Goal: Information Seeking & Learning: Learn about a topic

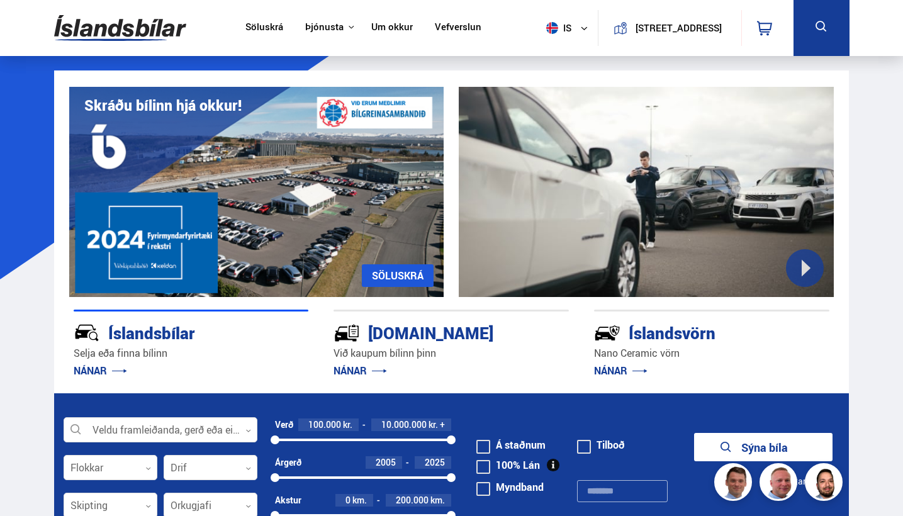
click at [371, 28] on link "Um okkur" at bounding box center [392, 27] width 42 height 13
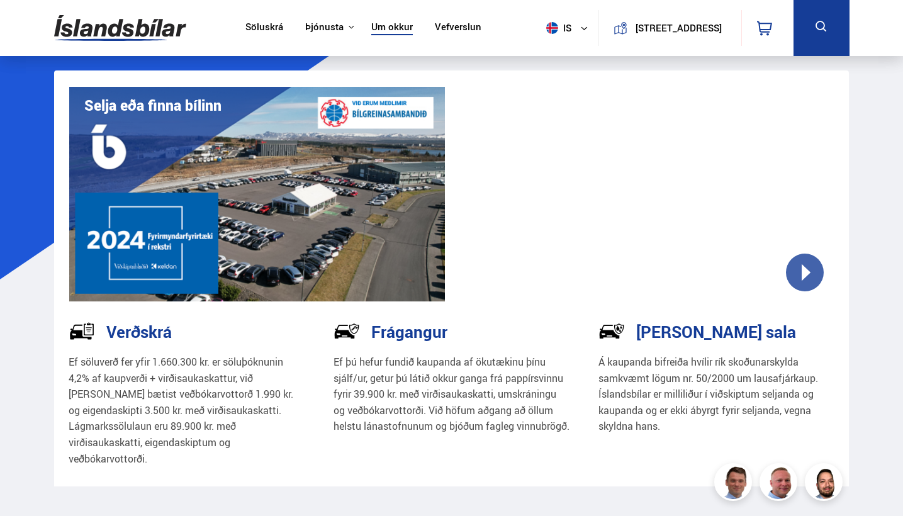
click at [252, 25] on link "Söluskrá" at bounding box center [264, 27] width 38 height 13
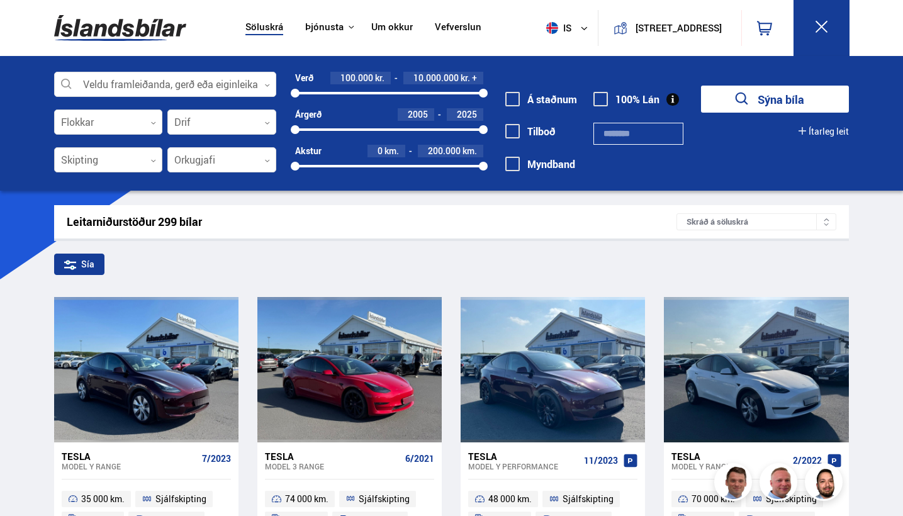
click at [133, 162] on div at bounding box center [108, 160] width 109 height 25
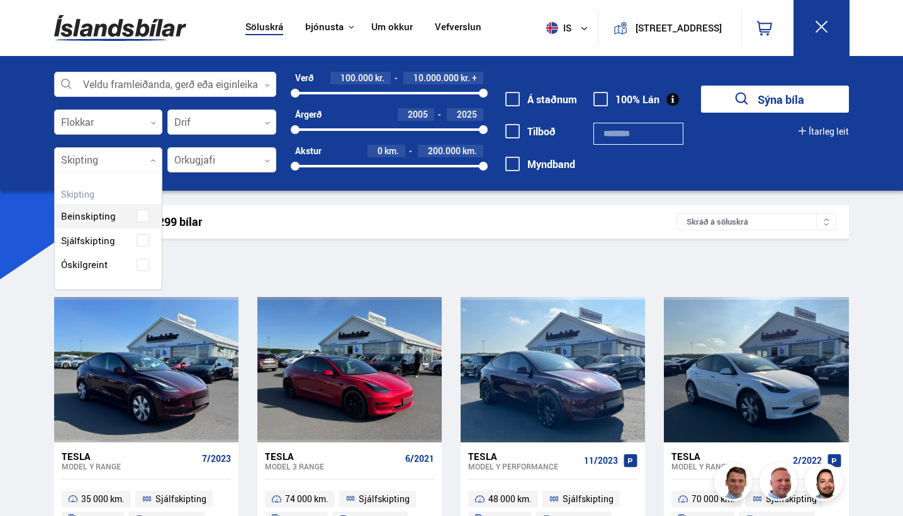
scroll to position [115, 108]
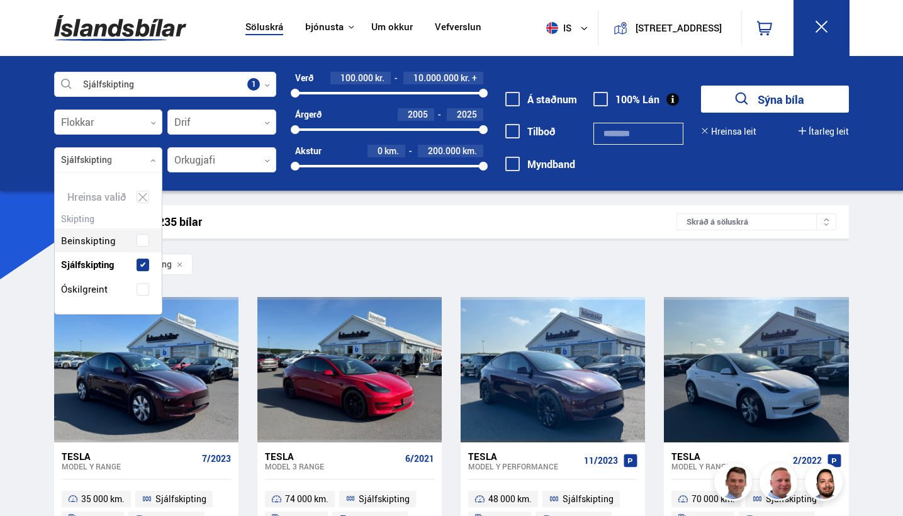
scroll to position [139, 108]
click at [432, 101] on button "Sýna 233 bíla" at bounding box center [775, 99] width 148 height 27
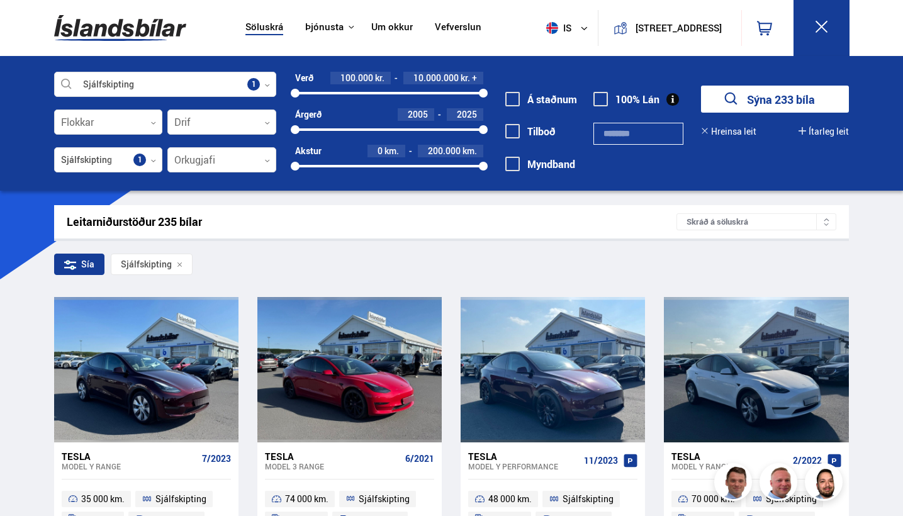
click at [432, 101] on button "Sýna 233 bíla" at bounding box center [775, 99] width 148 height 27
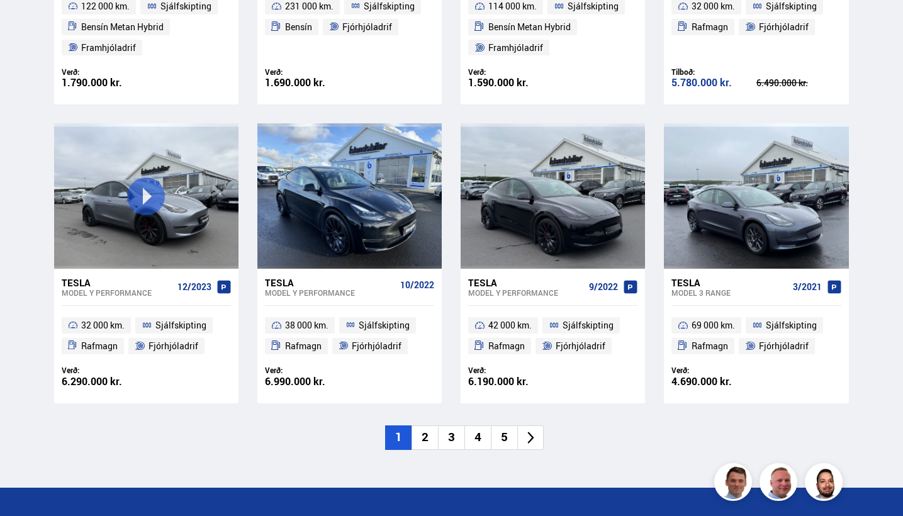
scroll to position [1734, 0]
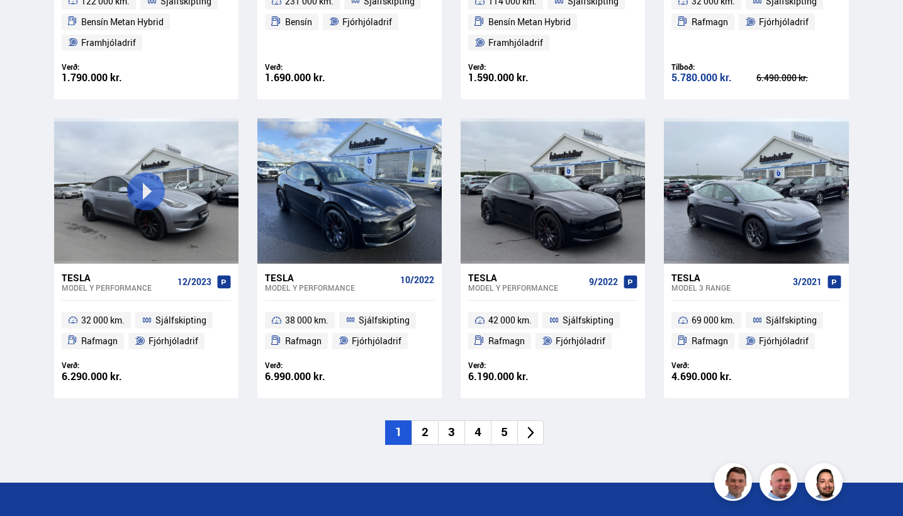
click at [424, 420] on li "2" at bounding box center [424, 432] width 26 height 25
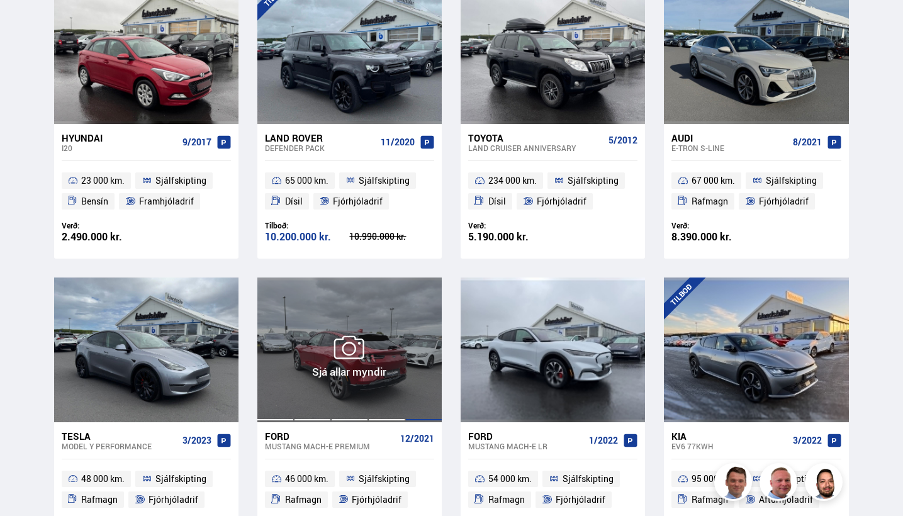
scroll to position [318, 0]
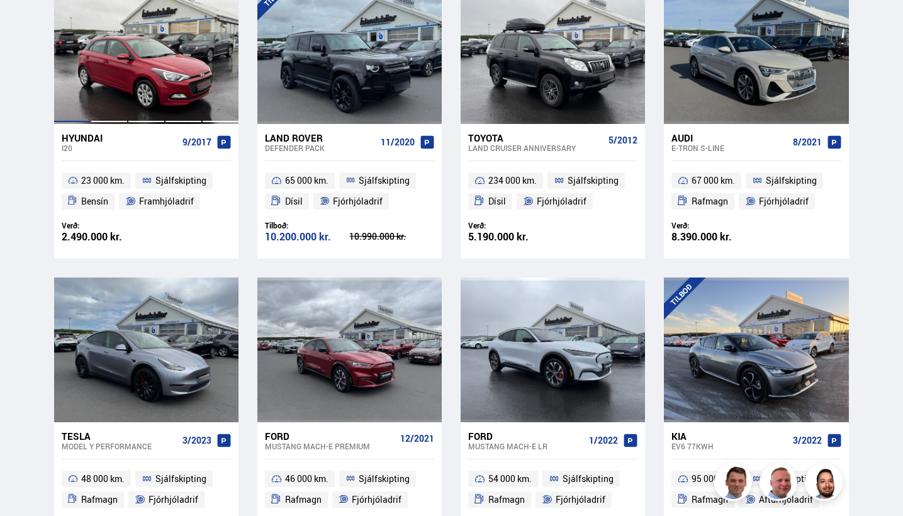
click at [162, 122] on div at bounding box center [146, 51] width 37 height 145
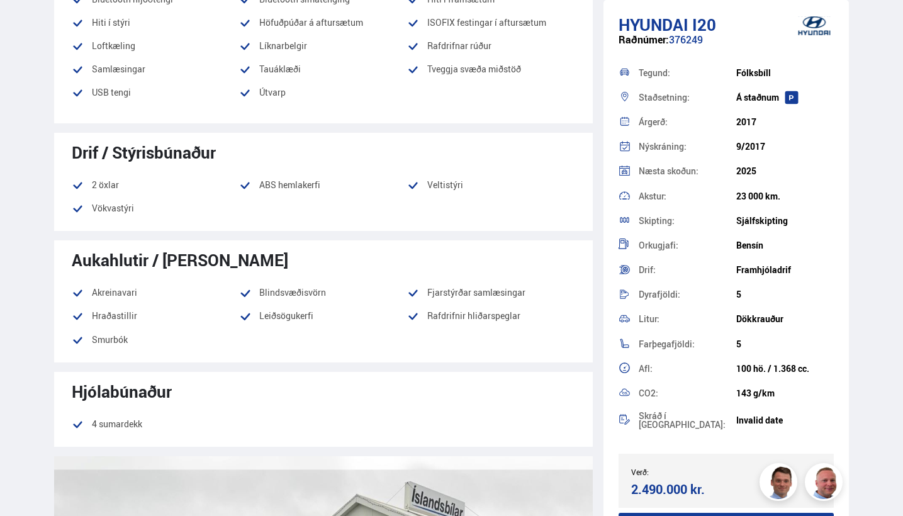
scroll to position [939, 0]
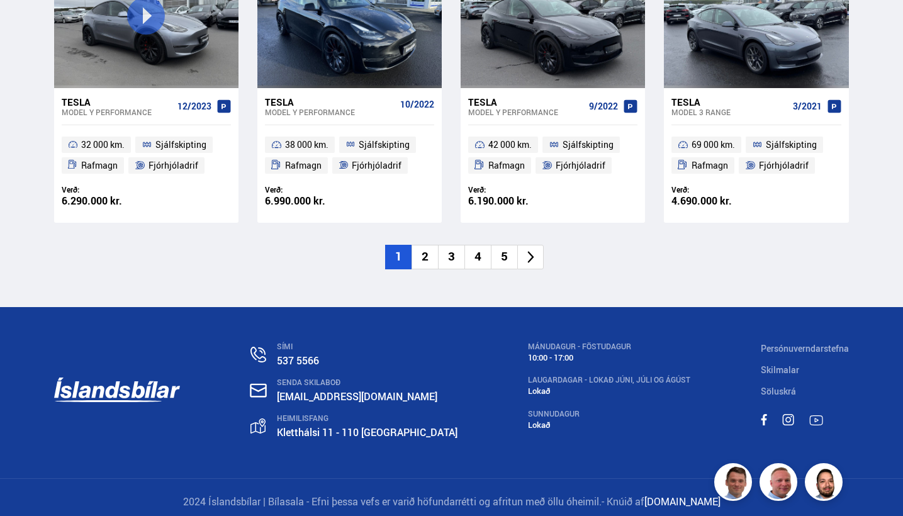
scroll to position [1908, 0]
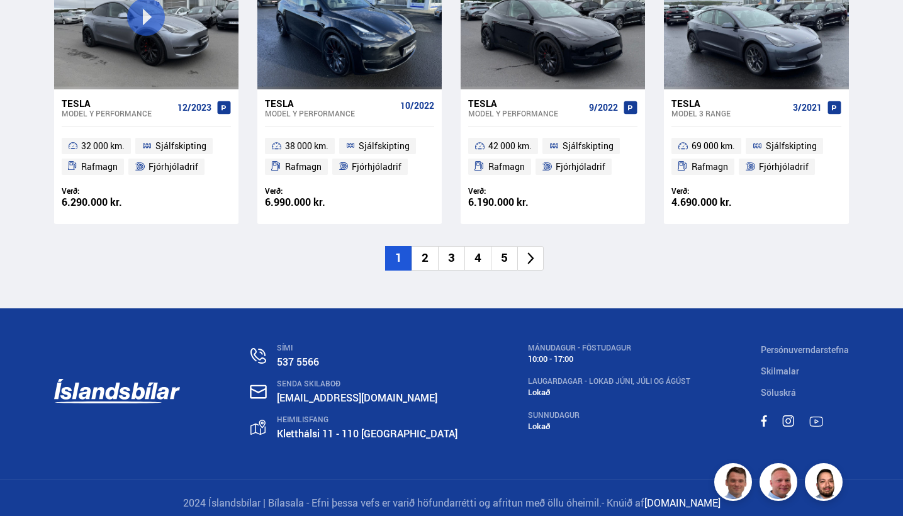
click at [428, 253] on li "2" at bounding box center [424, 258] width 26 height 25
